Goal: Information Seeking & Learning: Check status

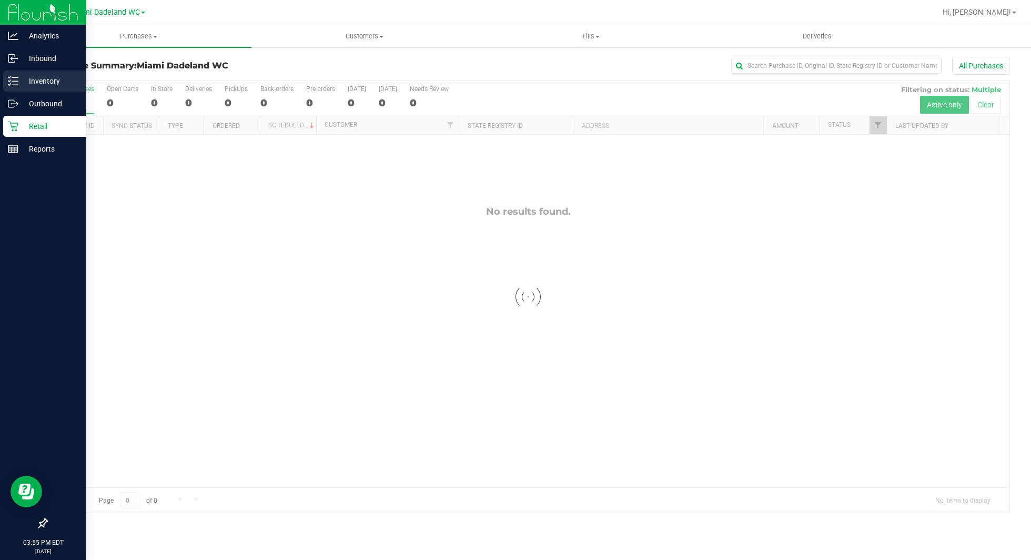
click at [47, 83] on p "Inventory" at bounding box center [49, 81] width 63 height 13
click at [15, 80] on icon at bounding box center [13, 81] width 11 height 11
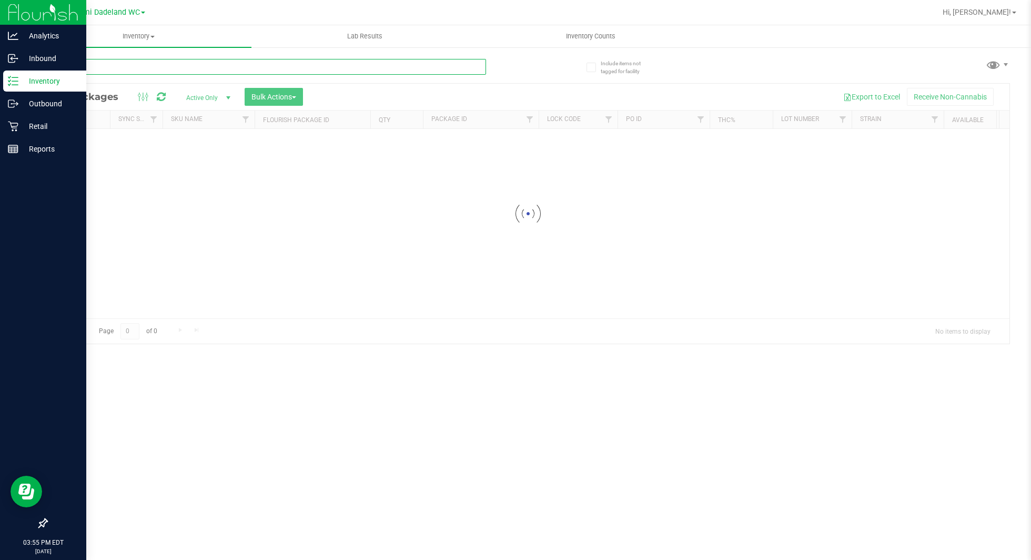
click at [189, 65] on input "text" at bounding box center [266, 67] width 440 height 16
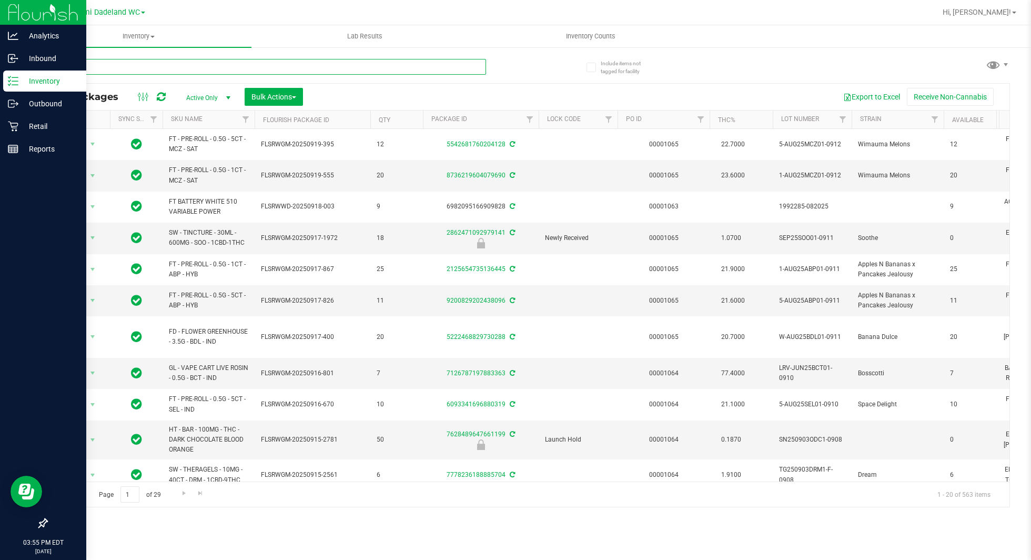
type input "hash"
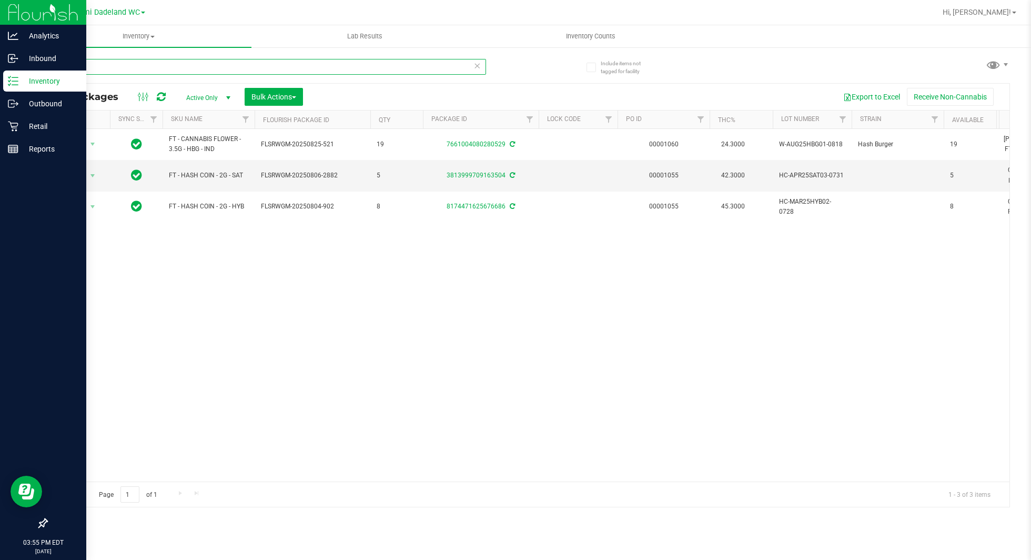
click at [238, 65] on input "hash" at bounding box center [266, 67] width 440 height 16
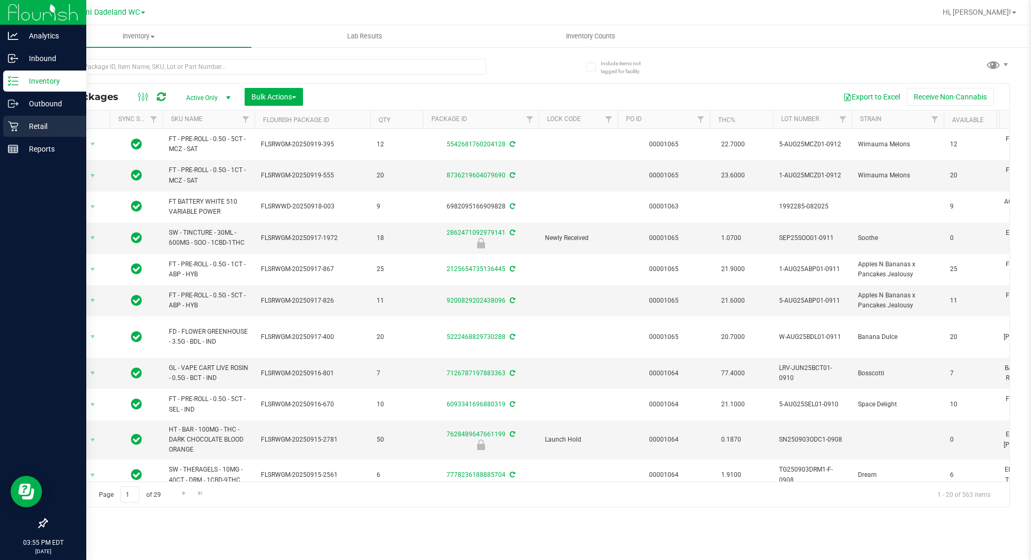
click at [7, 132] on div "Retail" at bounding box center [44, 126] width 83 height 21
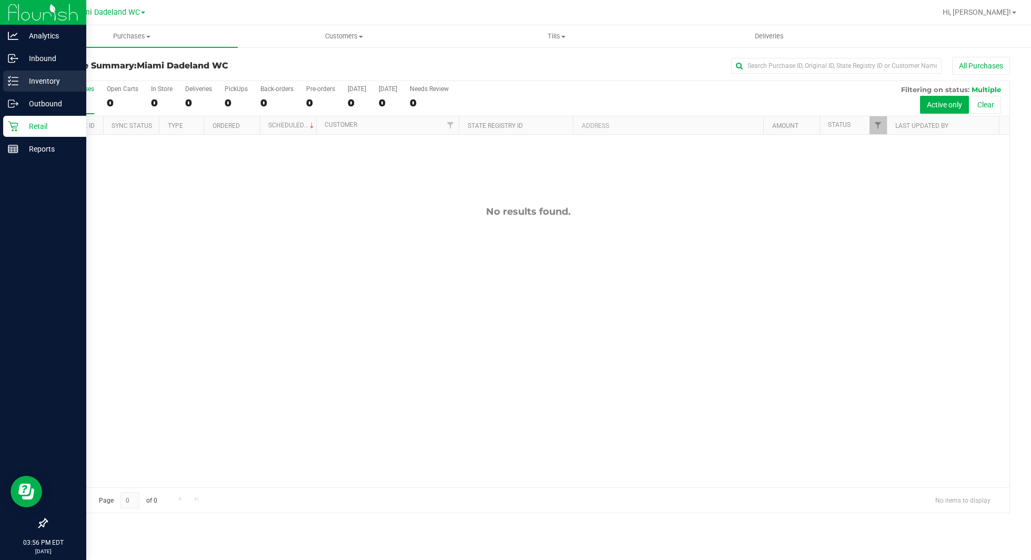
click at [56, 79] on p "Inventory" at bounding box center [49, 81] width 63 height 13
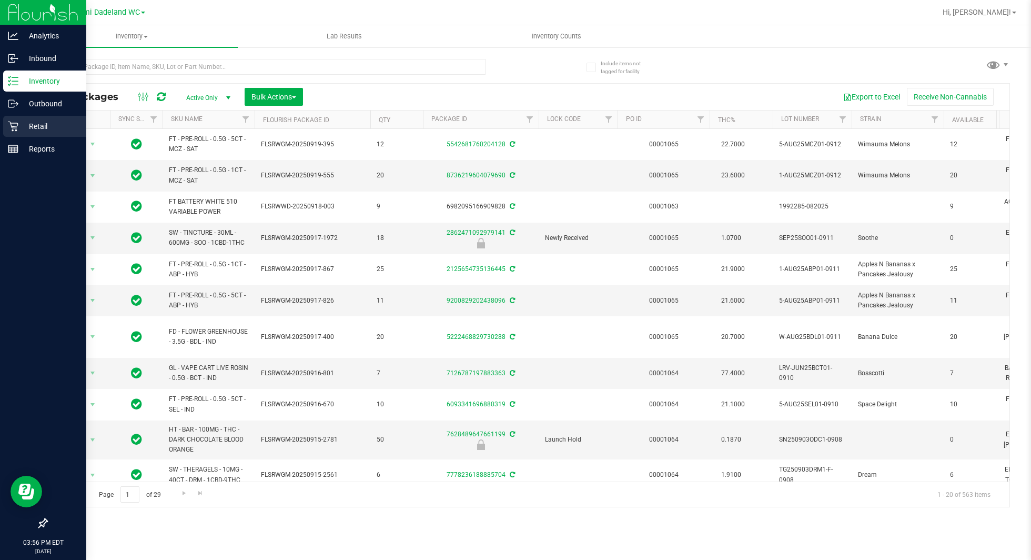
click at [39, 127] on p "Retail" at bounding box center [49, 126] width 63 height 13
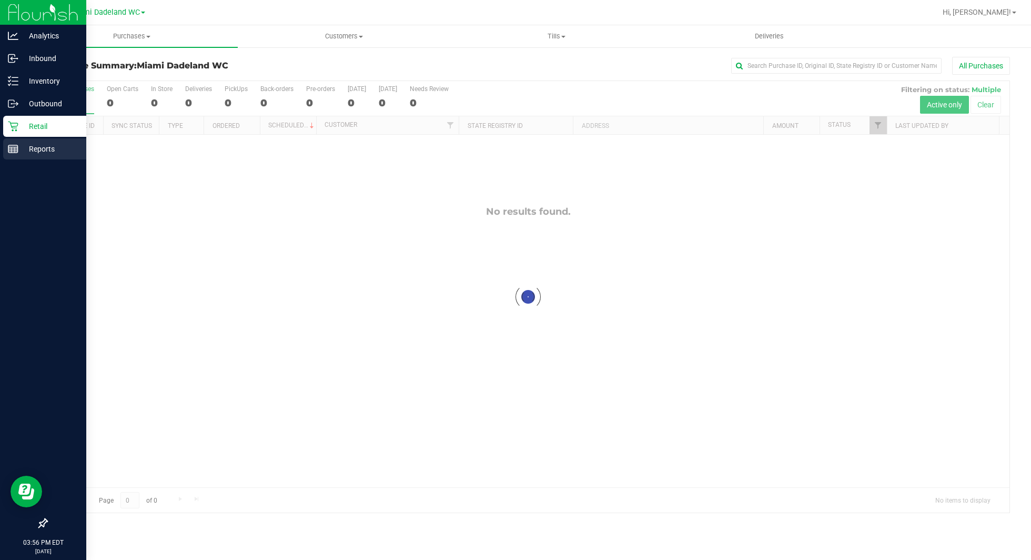
click at [21, 148] on p "Reports" at bounding box center [49, 149] width 63 height 13
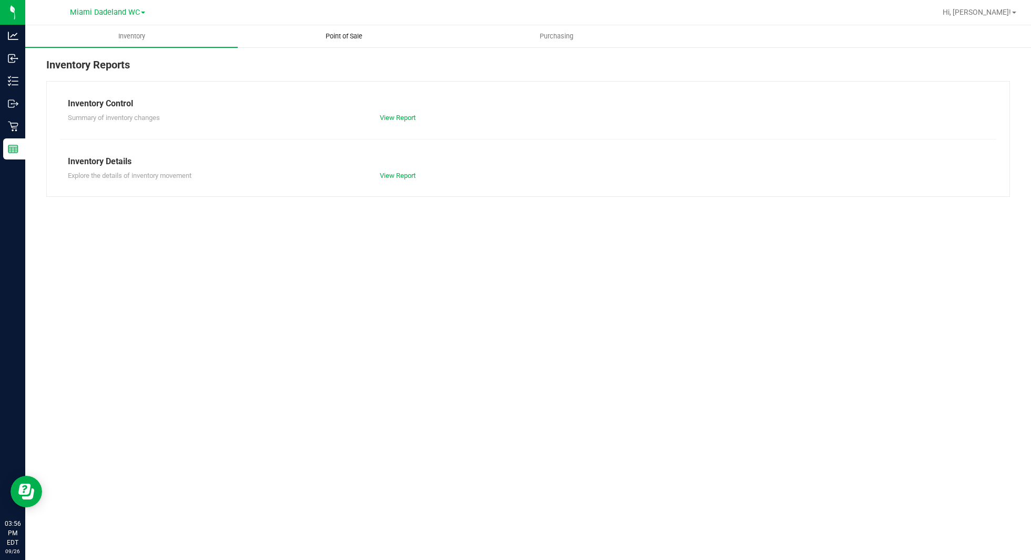
click at [333, 39] on span "Point of Sale" at bounding box center [343, 36] width 65 height 9
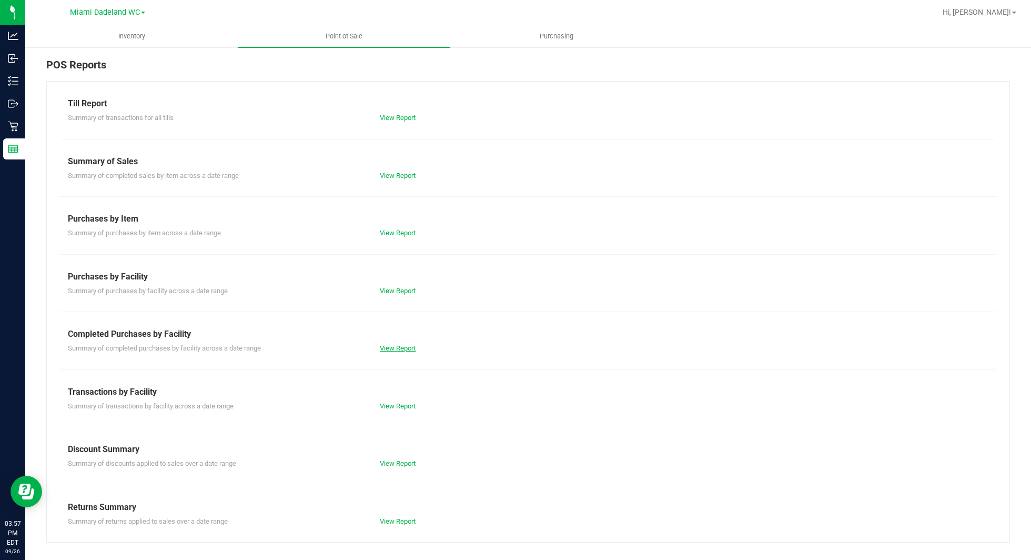
click at [400, 347] on link "View Report" at bounding box center [398, 348] width 36 height 8
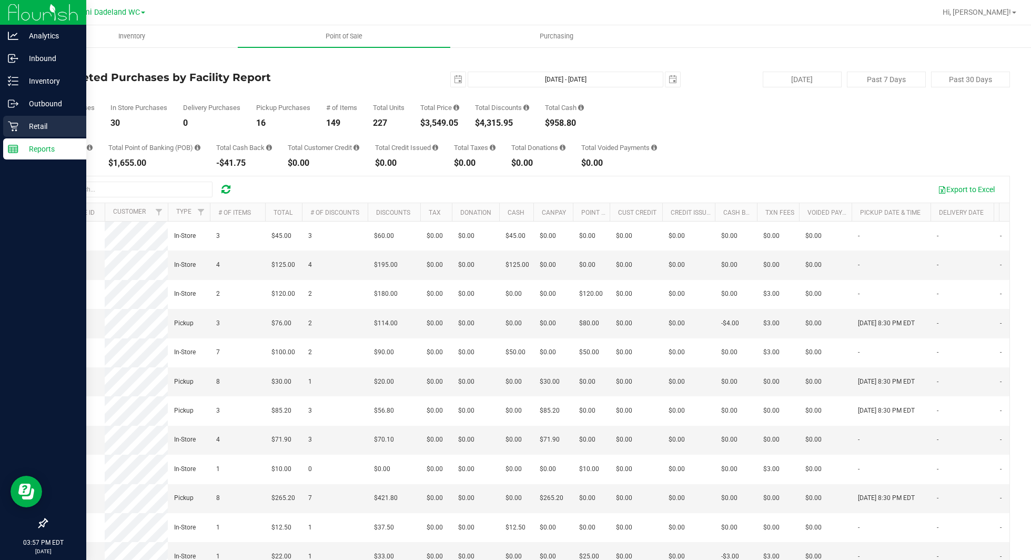
click at [45, 135] on div "Retail" at bounding box center [44, 126] width 83 height 21
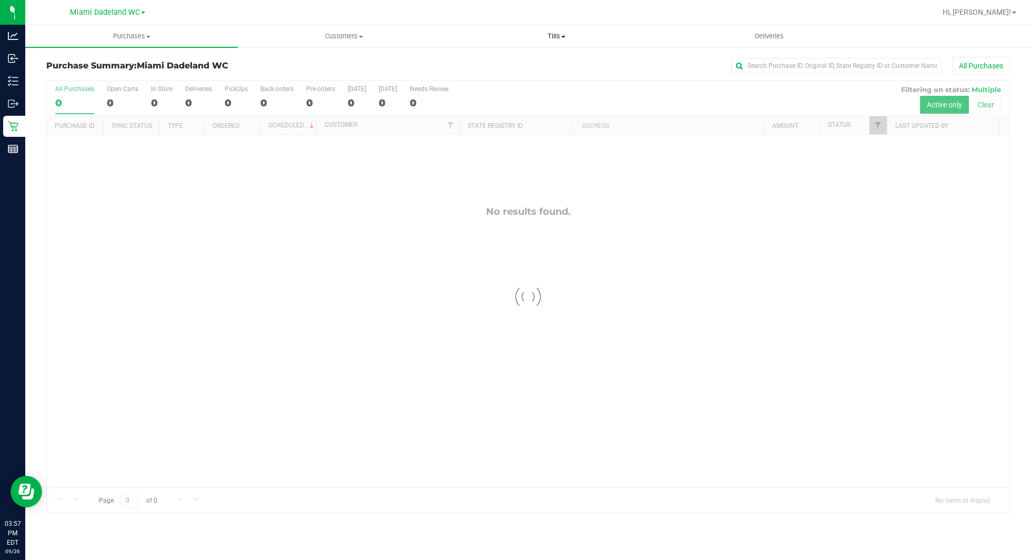
click at [556, 33] on span "Tills" at bounding box center [556, 36] width 211 height 9
click at [537, 64] on li "Manage tills" at bounding box center [556, 63] width 213 height 13
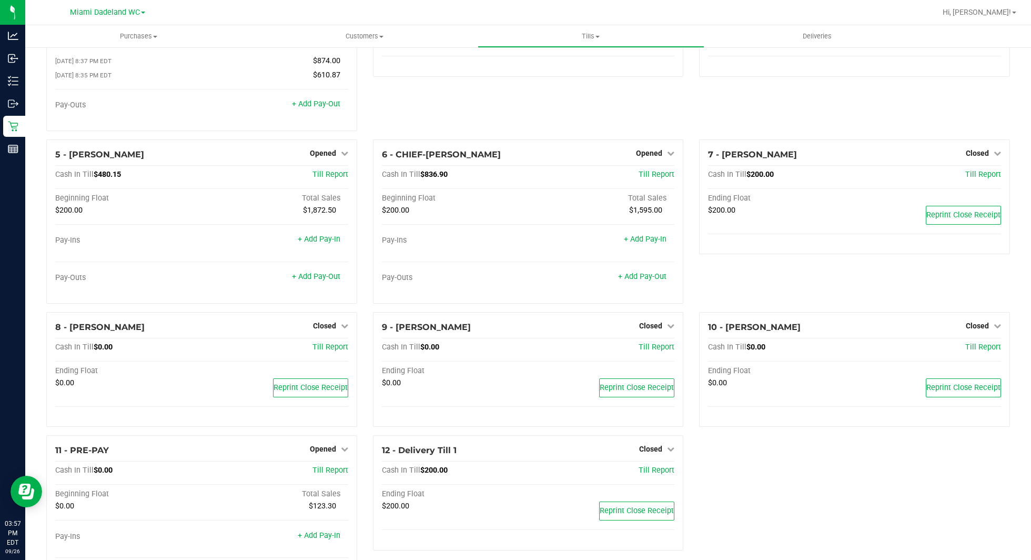
scroll to position [151, 0]
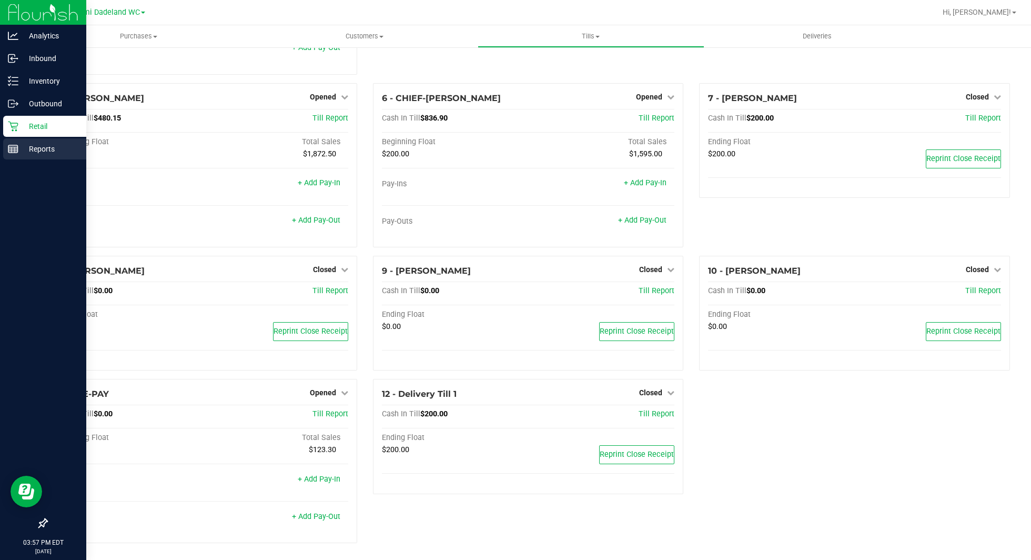
click at [19, 151] on p "Reports" at bounding box center [49, 149] width 63 height 13
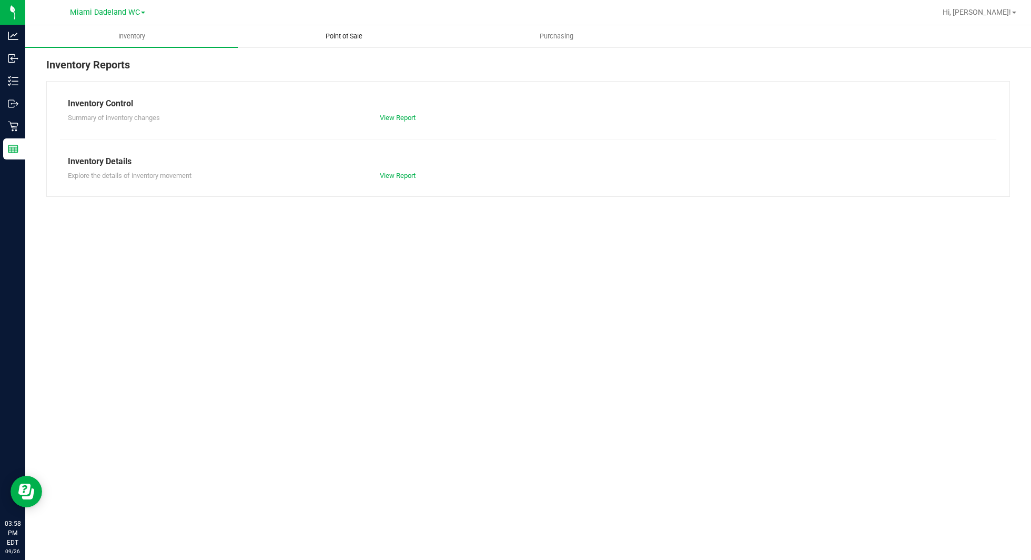
click at [362, 26] on uib-tab-heading "Point of Sale" at bounding box center [343, 36] width 211 height 21
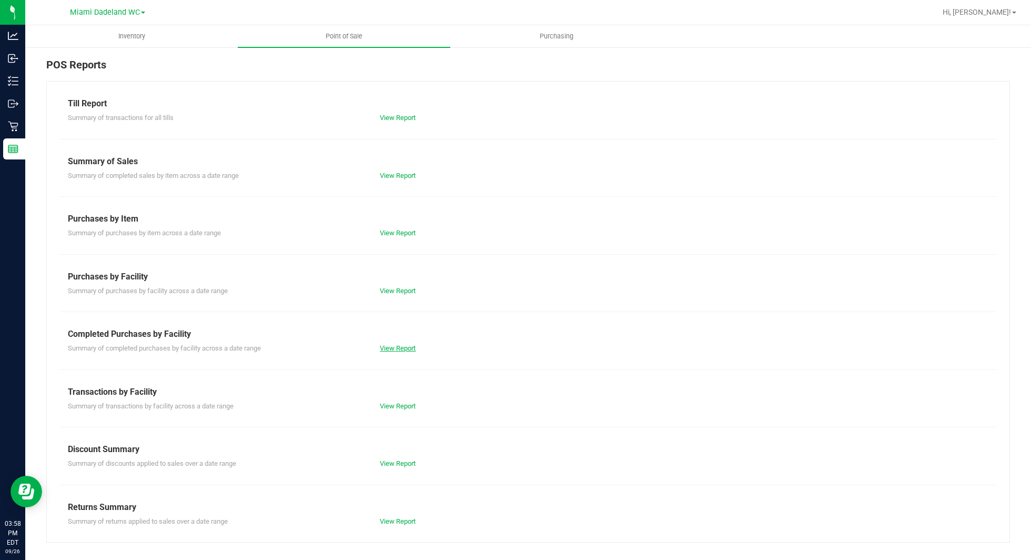
click at [400, 346] on link "View Report" at bounding box center [398, 348] width 36 height 8
